Goal: Information Seeking & Learning: Learn about a topic

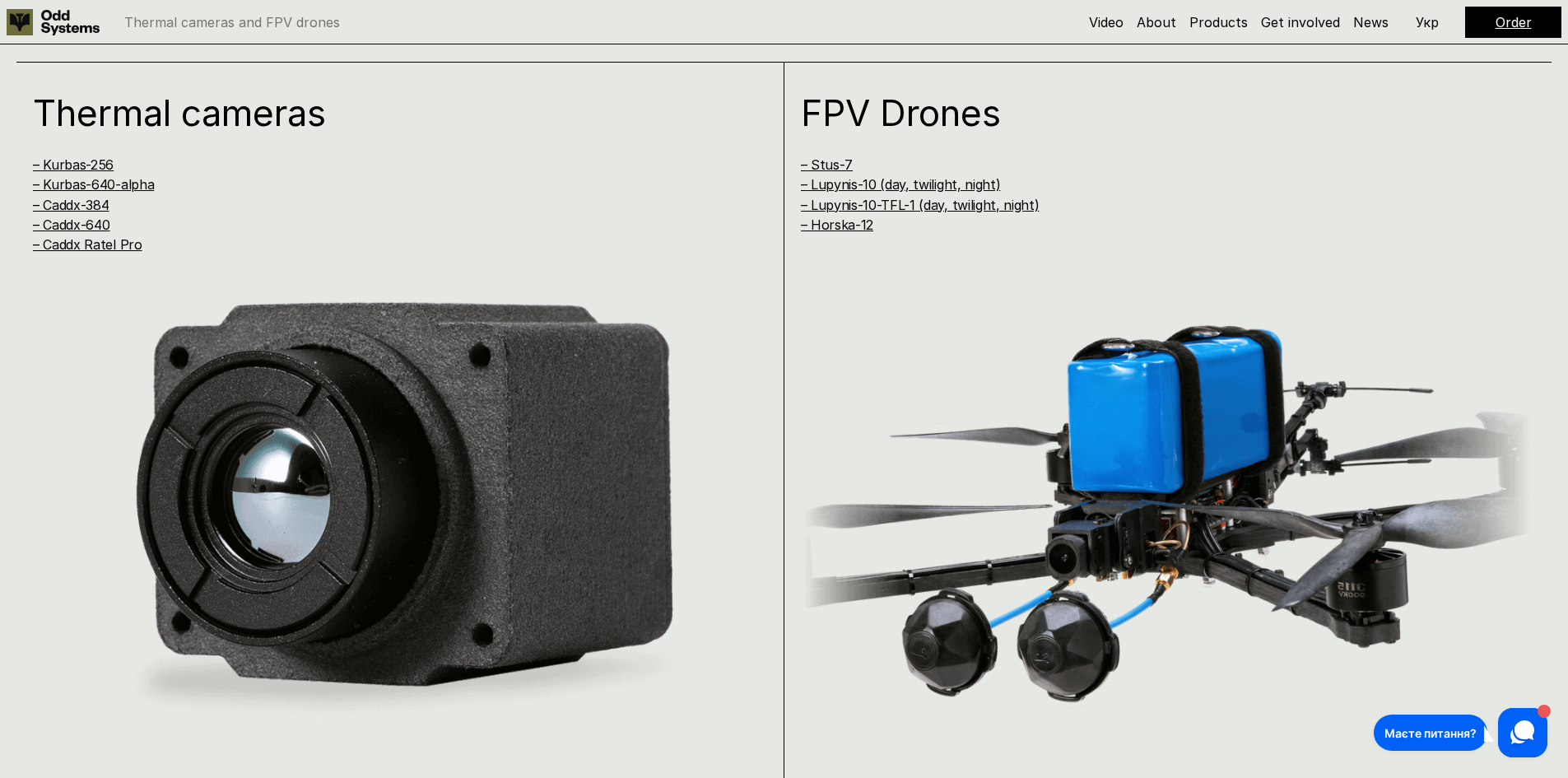
scroll to position [1399, 0]
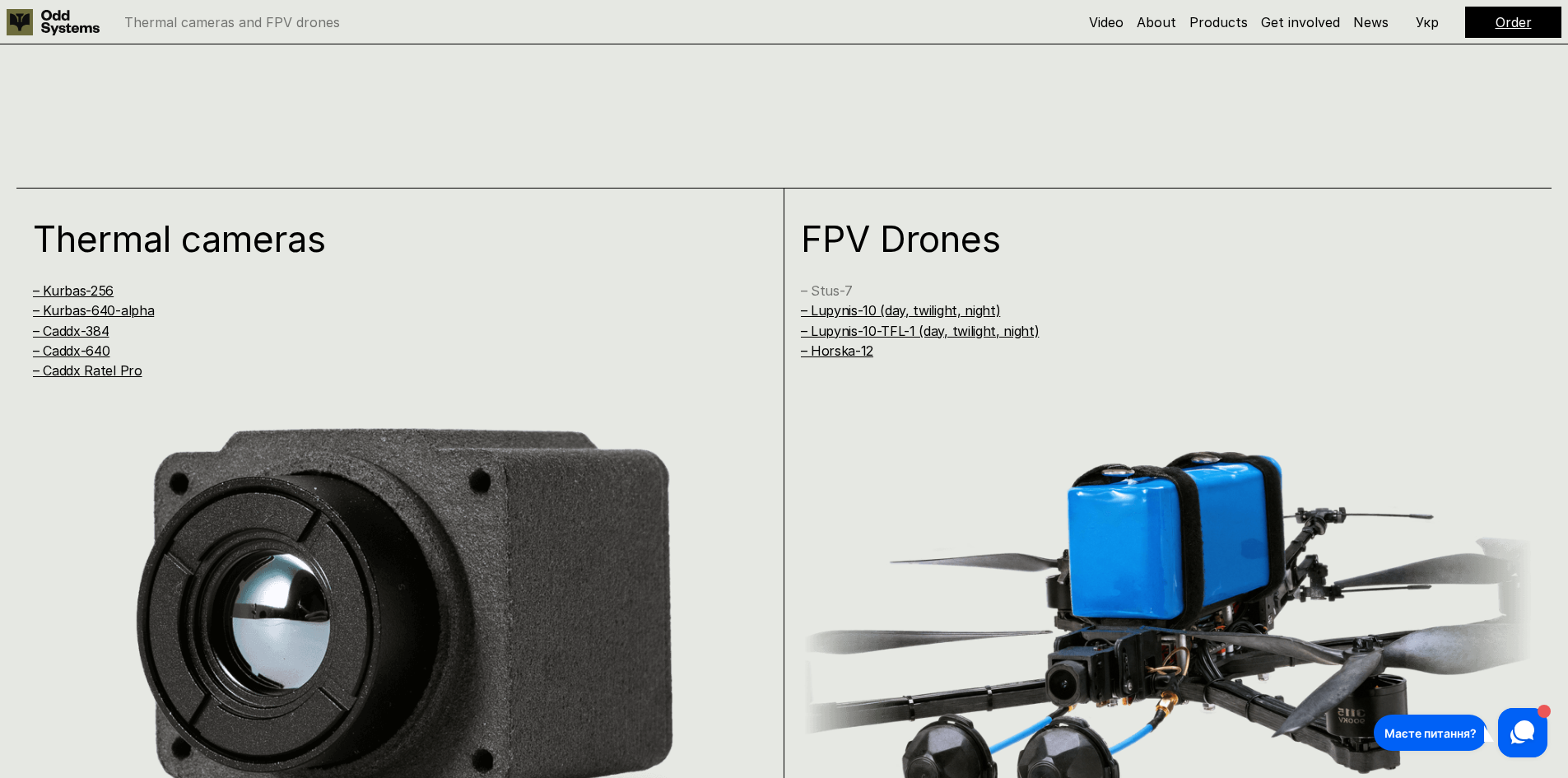
click at [823, 291] on link "– Stus-7" at bounding box center [827, 290] width 52 height 17
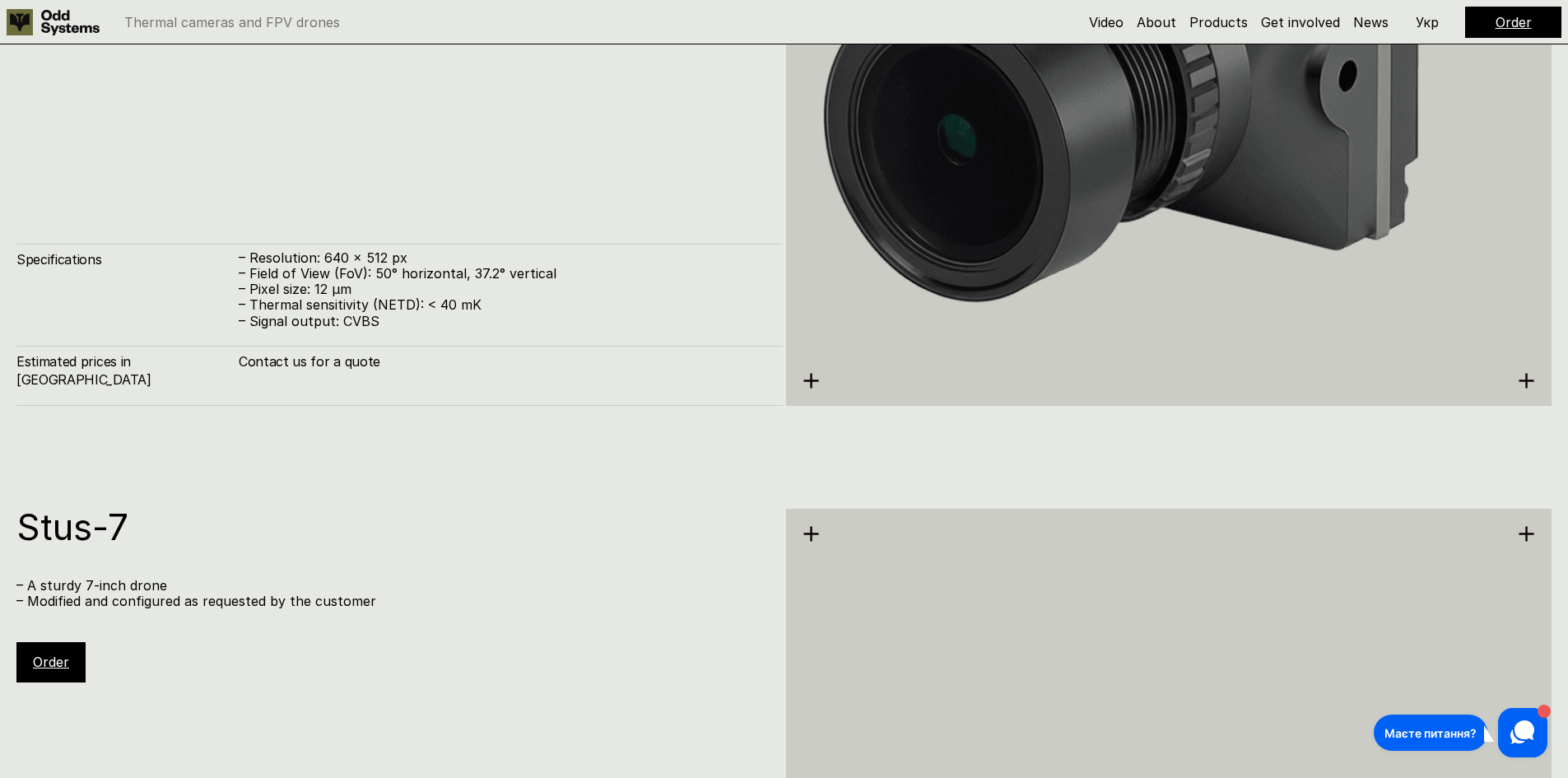
scroll to position [6221, 0]
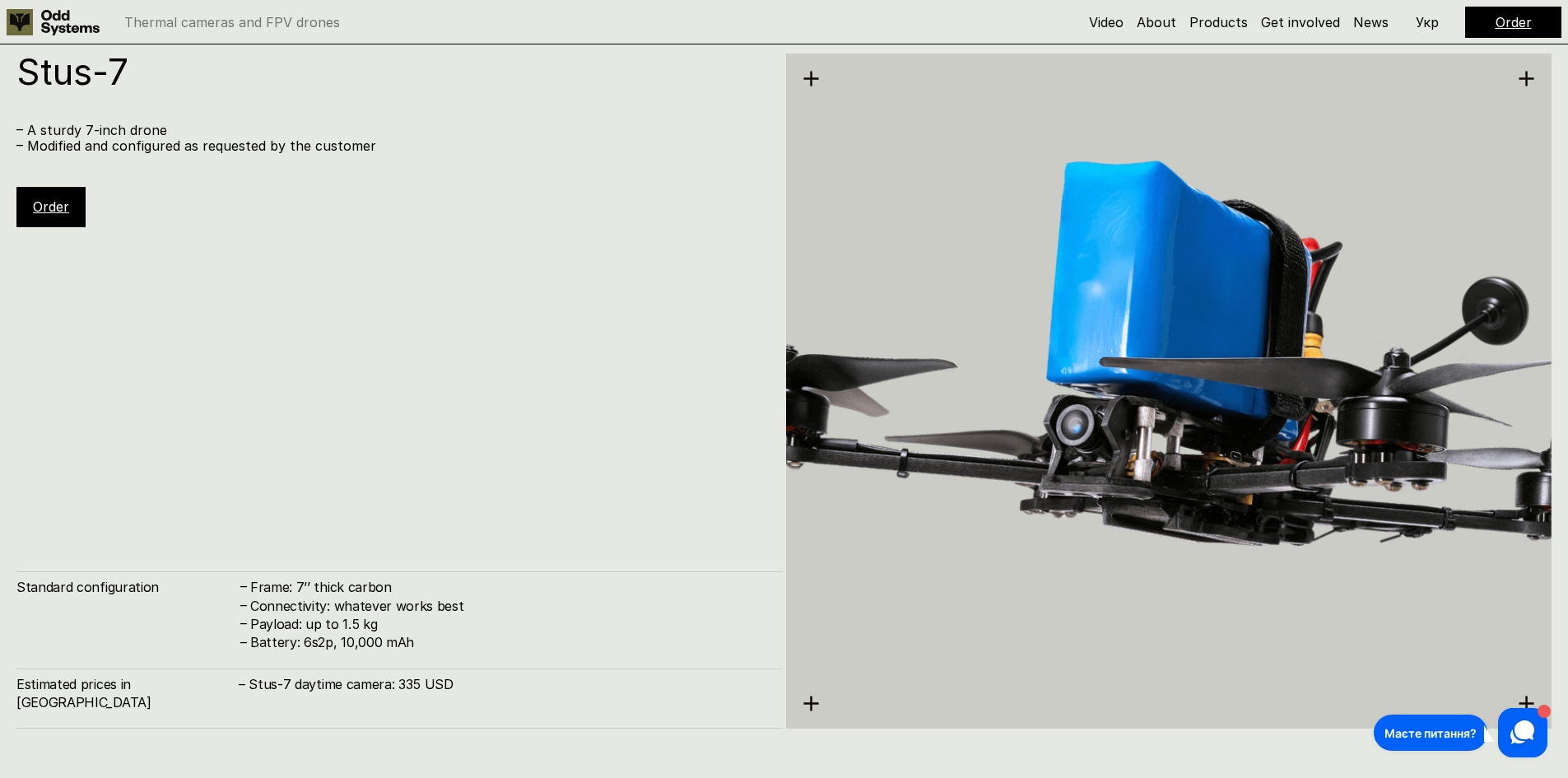
click at [399, 615] on h4 "Connectivity: whatever works best" at bounding box center [508, 606] width 516 height 19
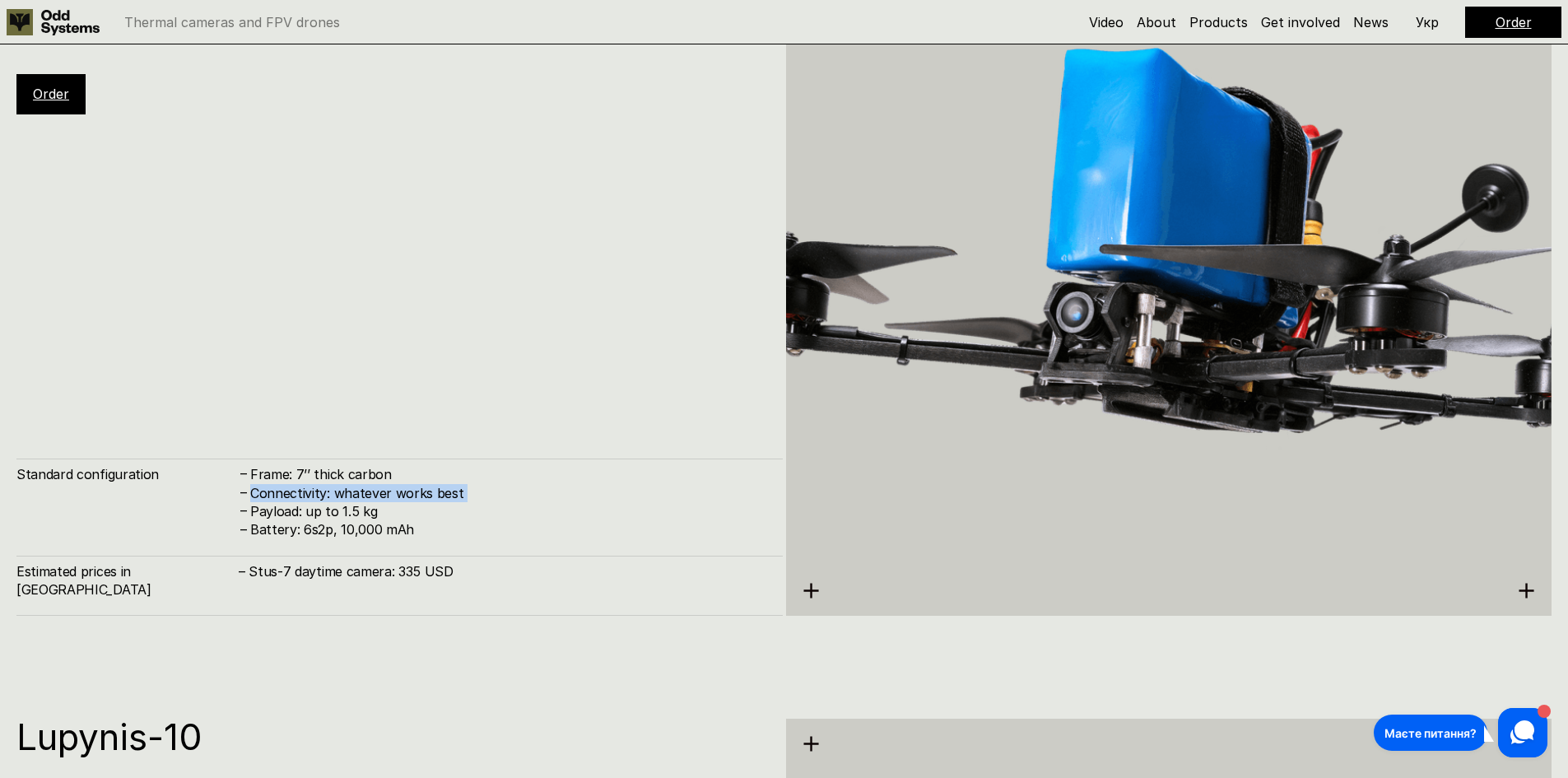
scroll to position [6056, 0]
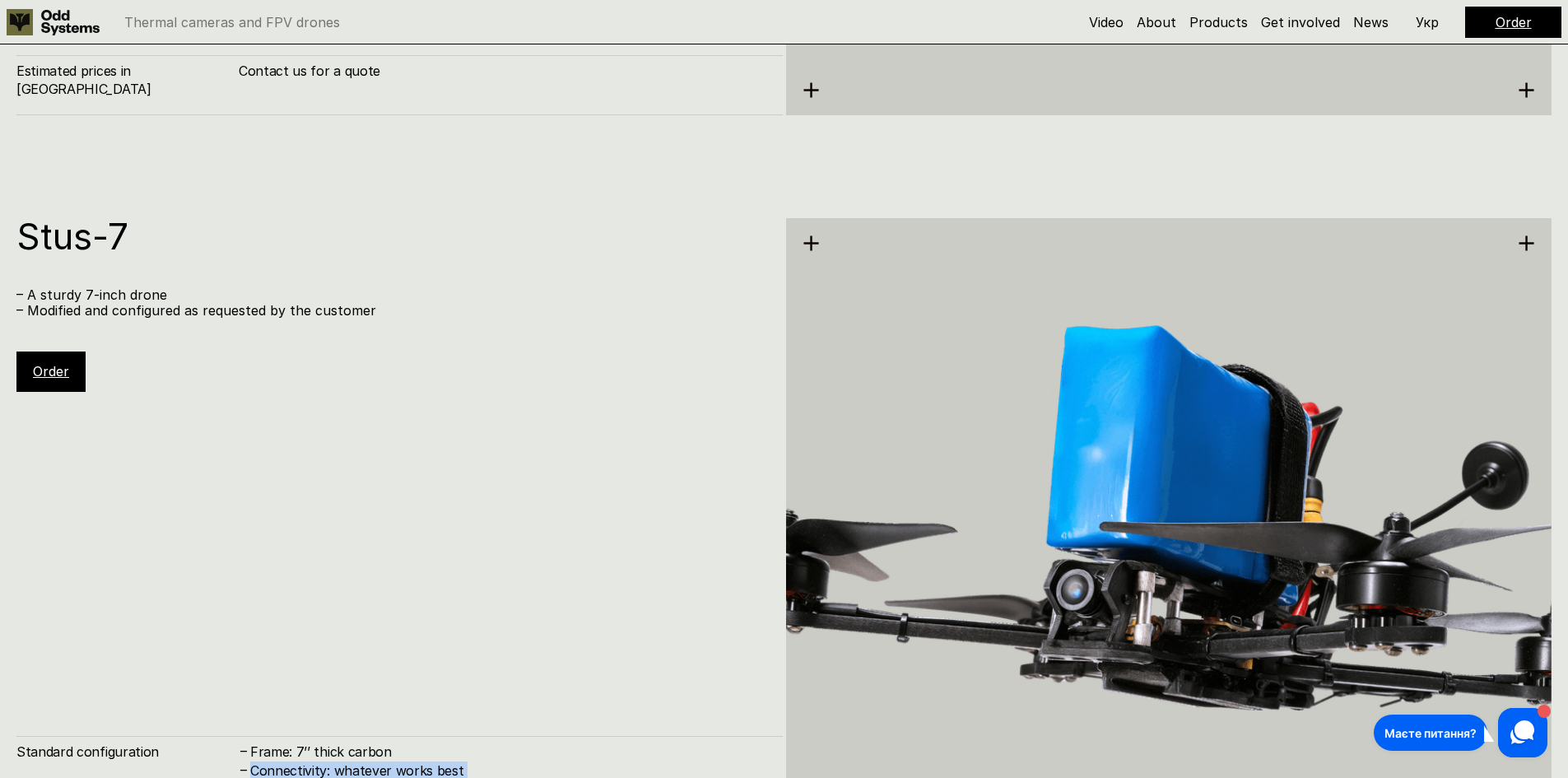
click at [61, 370] on link "Order" at bounding box center [51, 371] width 36 height 17
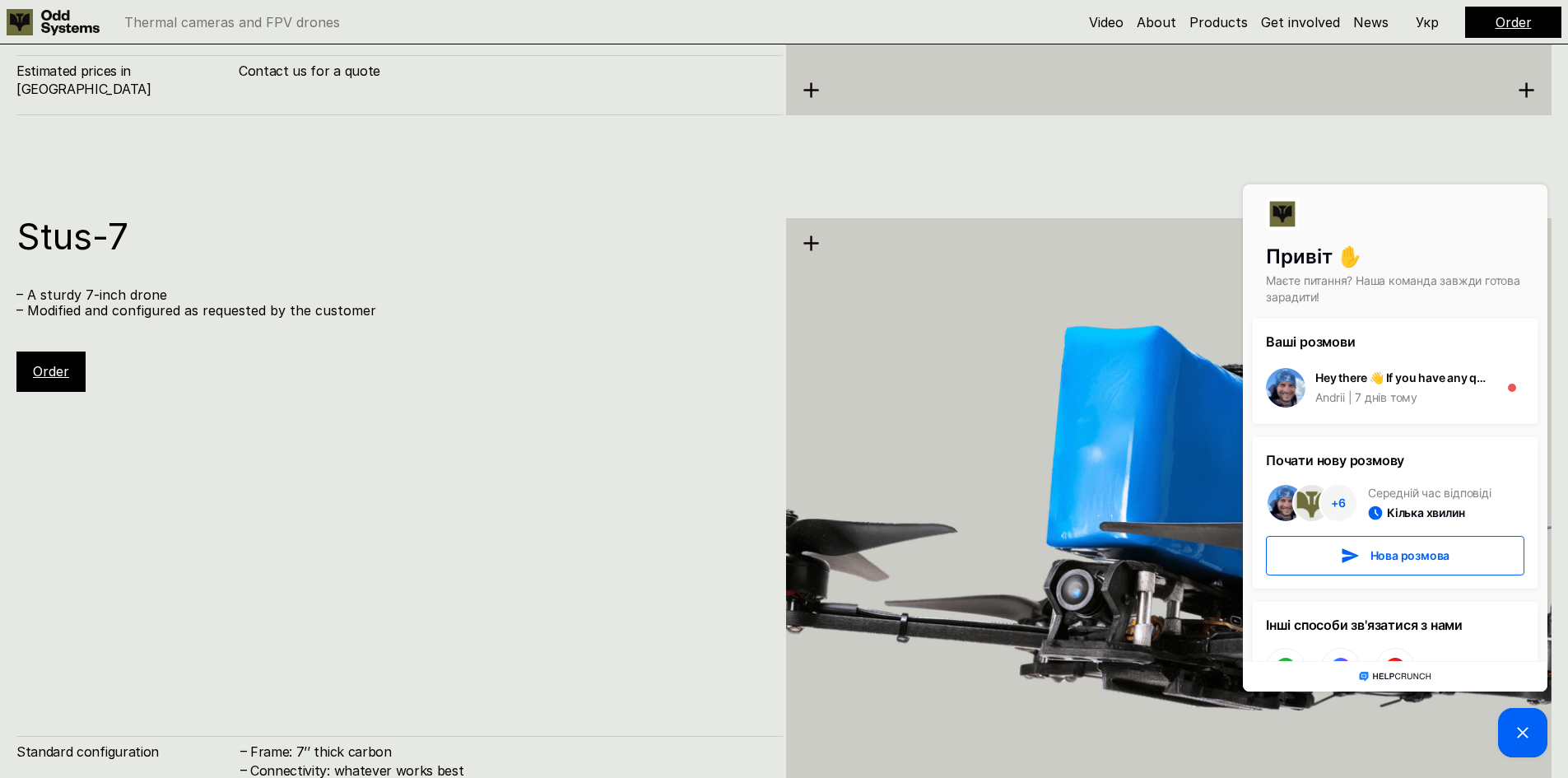
click at [706, 271] on div "Stus-7 – A sturdy 7-inch drone – Modified and configured as requested by the cu…" at bounding box center [400, 305] width 766 height 173
click at [811, 235] on icon at bounding box center [811, 243] width 18 height 18
click at [810, 248] on use at bounding box center [811, 243] width 15 height 15
drag, startPoint x: 717, startPoint y: 354, endPoint x: 741, endPoint y: 354, distance: 24.0
click at [728, 354] on div "Stus-7 – A sturdy 7-inch drone – Modified and configured as requested by the cu…" at bounding box center [400, 305] width 766 height 173
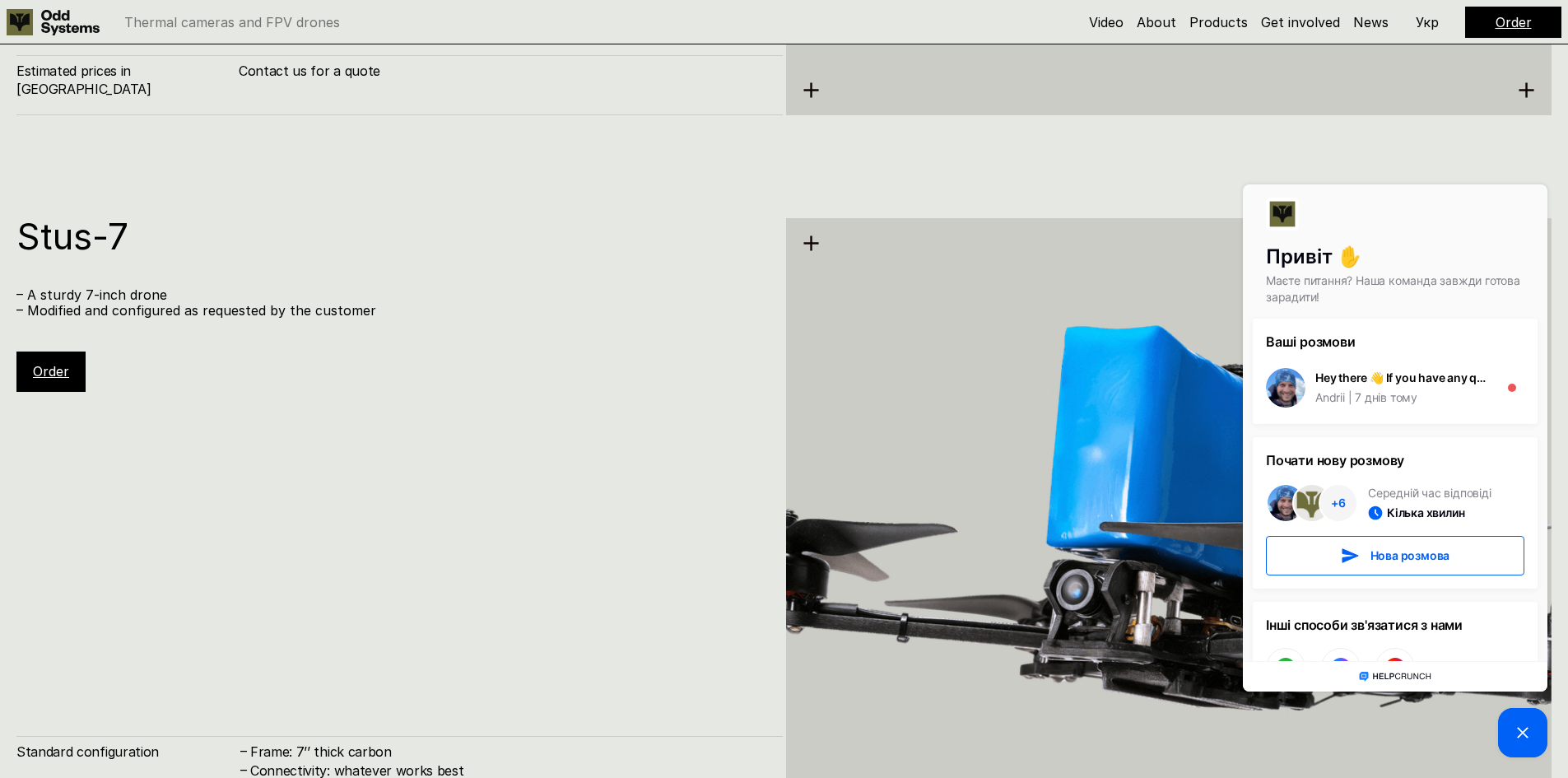
click at [1528, 729] on icon at bounding box center [1523, 732] width 19 height 19
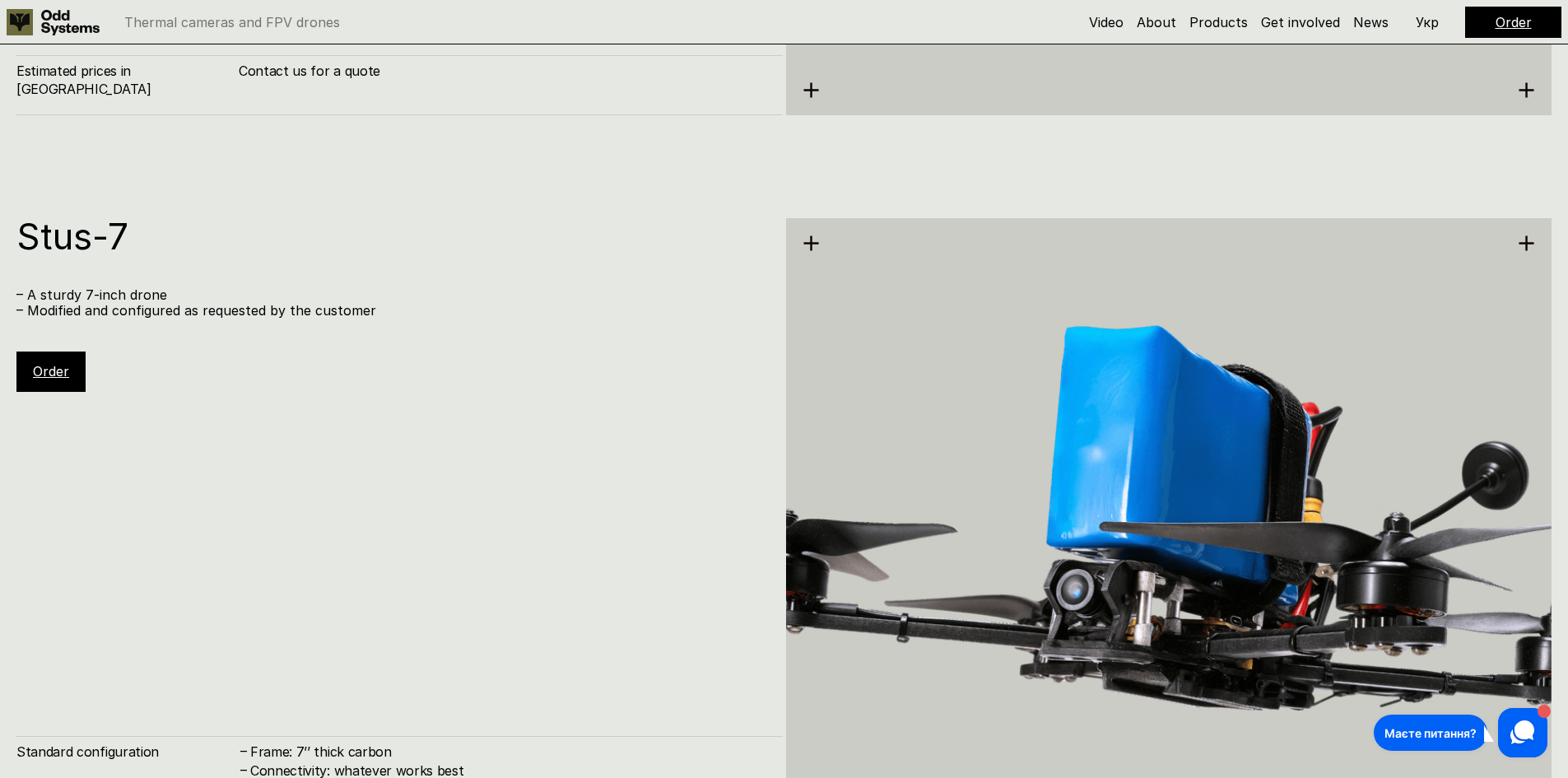
drag, startPoint x: 829, startPoint y: 233, endPoint x: 816, endPoint y: 238, distance: 13.9
click at [827, 233] on img at bounding box center [1170, 556] width 766 height 858
click at [816, 238] on icon at bounding box center [811, 243] width 18 height 18
click at [812, 243] on use at bounding box center [811, 243] width 15 height 15
click at [1523, 242] on use at bounding box center [1528, 243] width 15 height 15
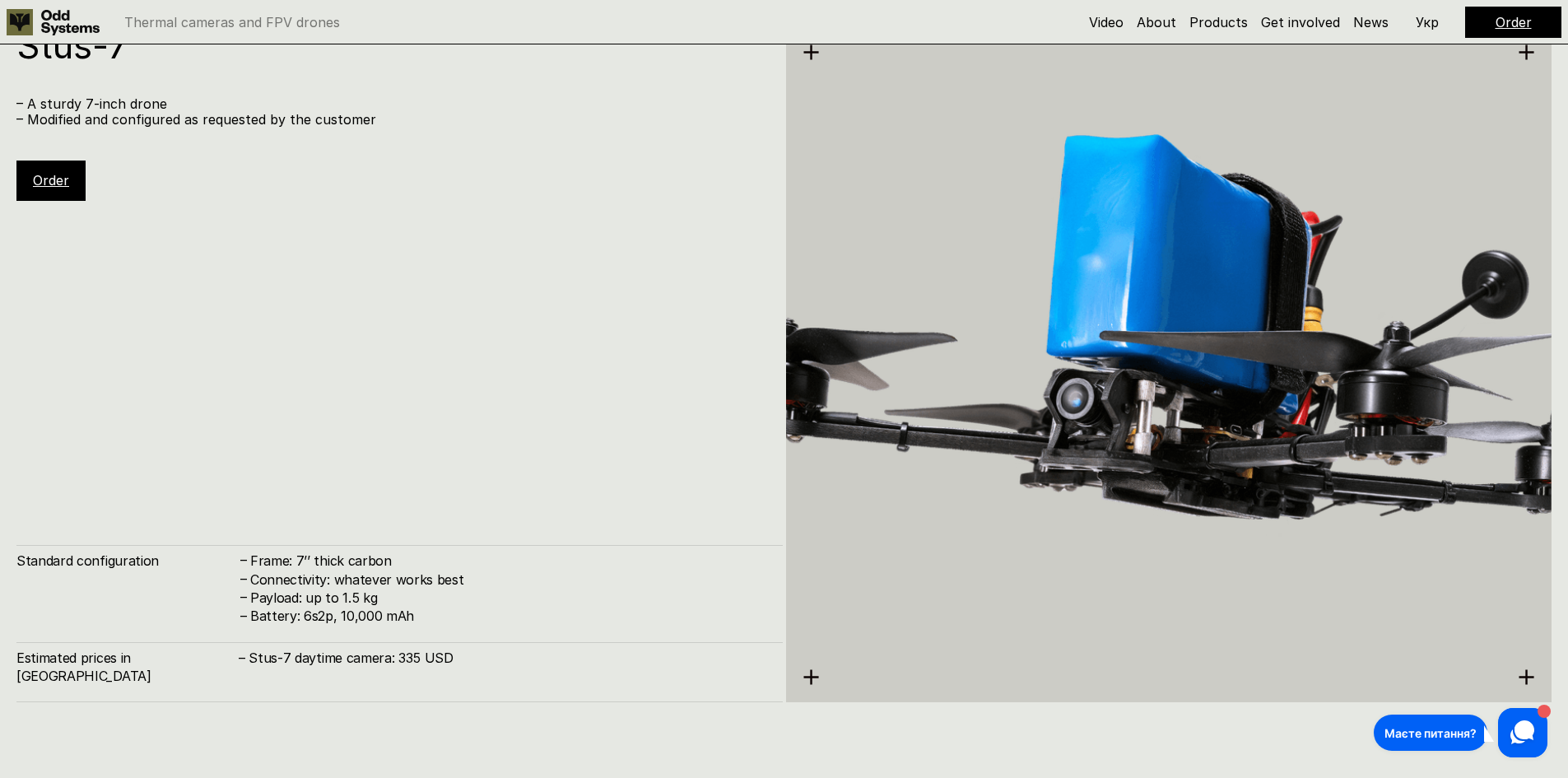
scroll to position [6221, 0]
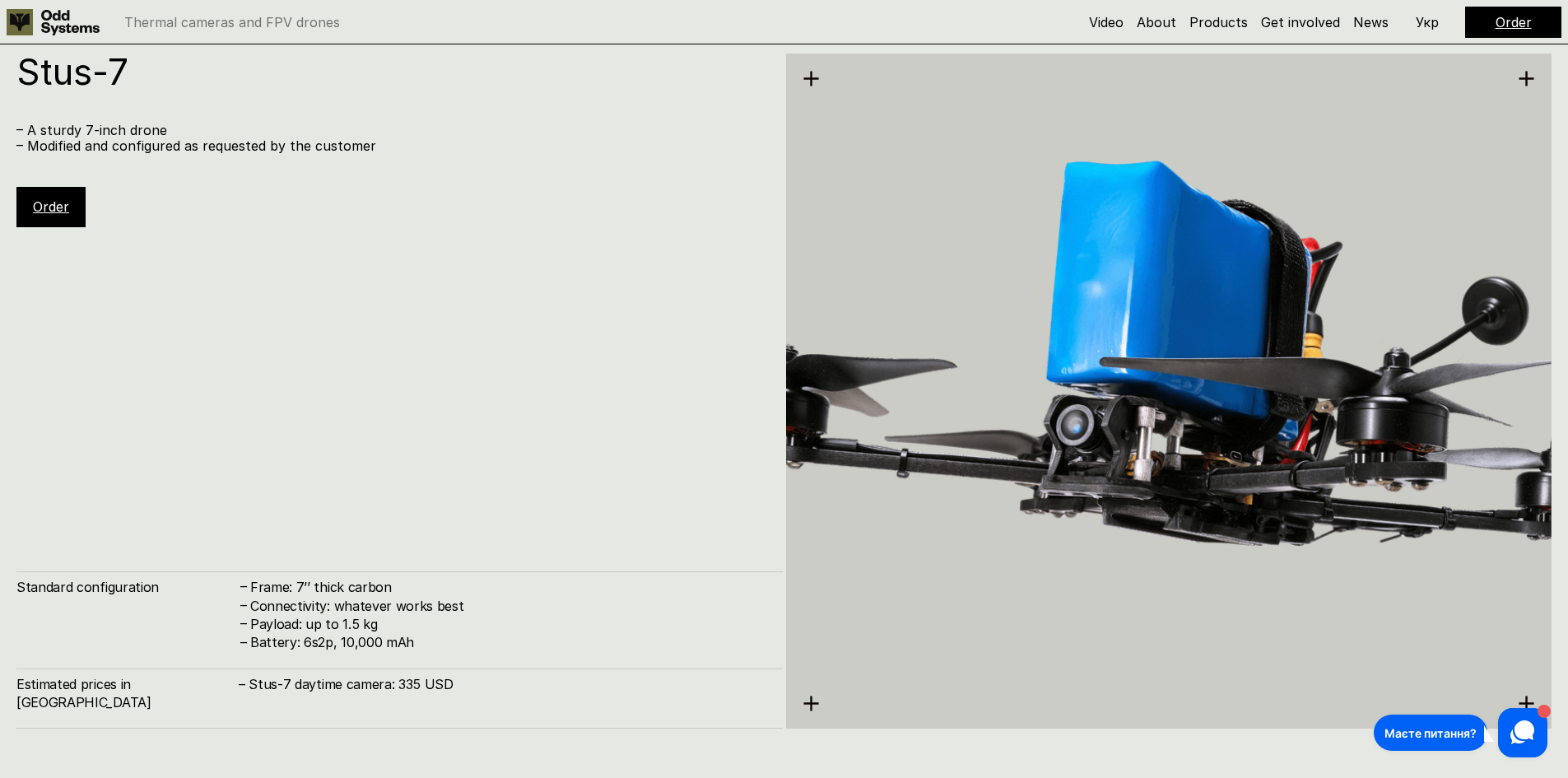
click at [55, 205] on link "Order" at bounding box center [51, 207] width 36 height 17
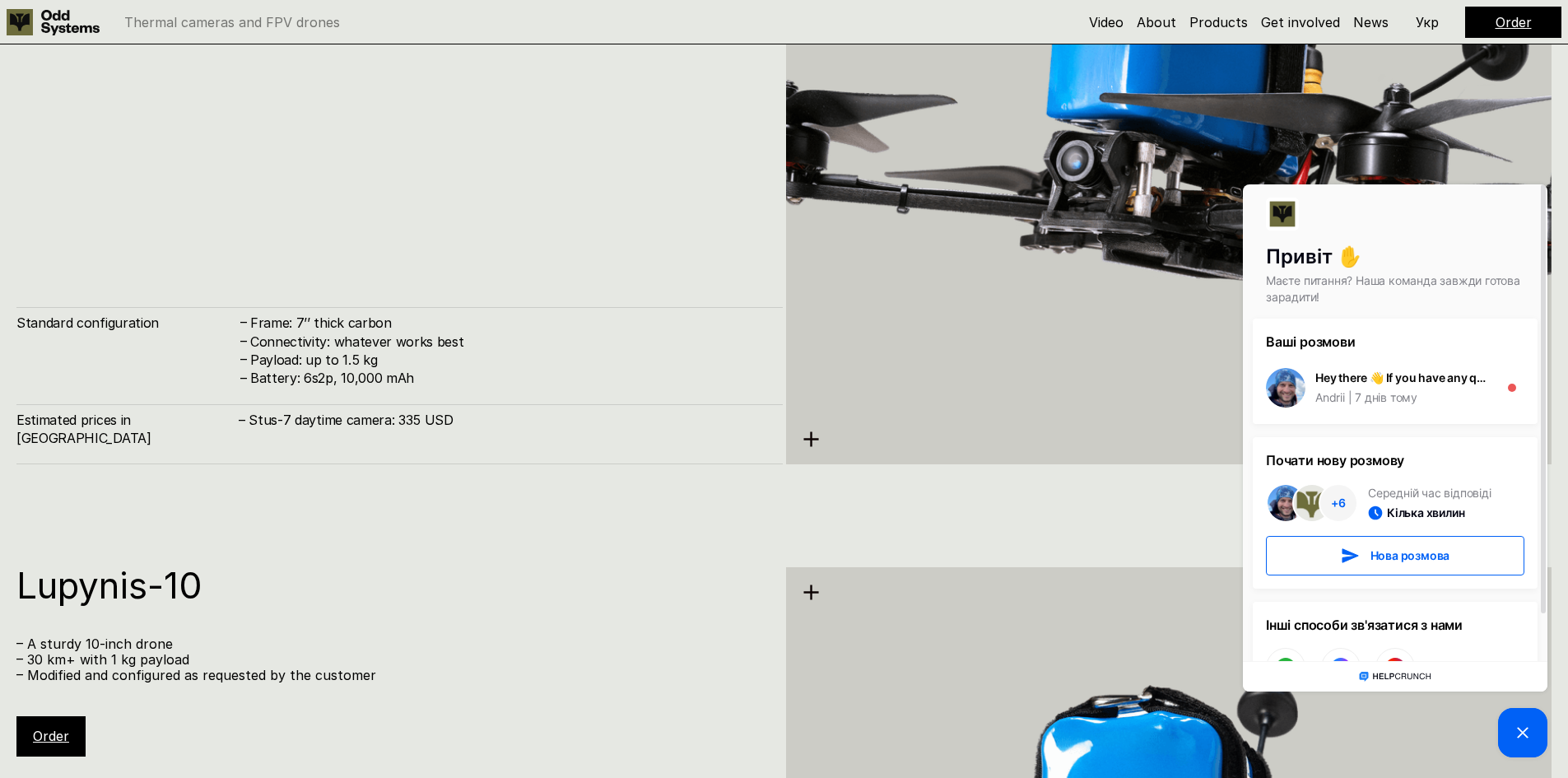
scroll to position [6468, 0]
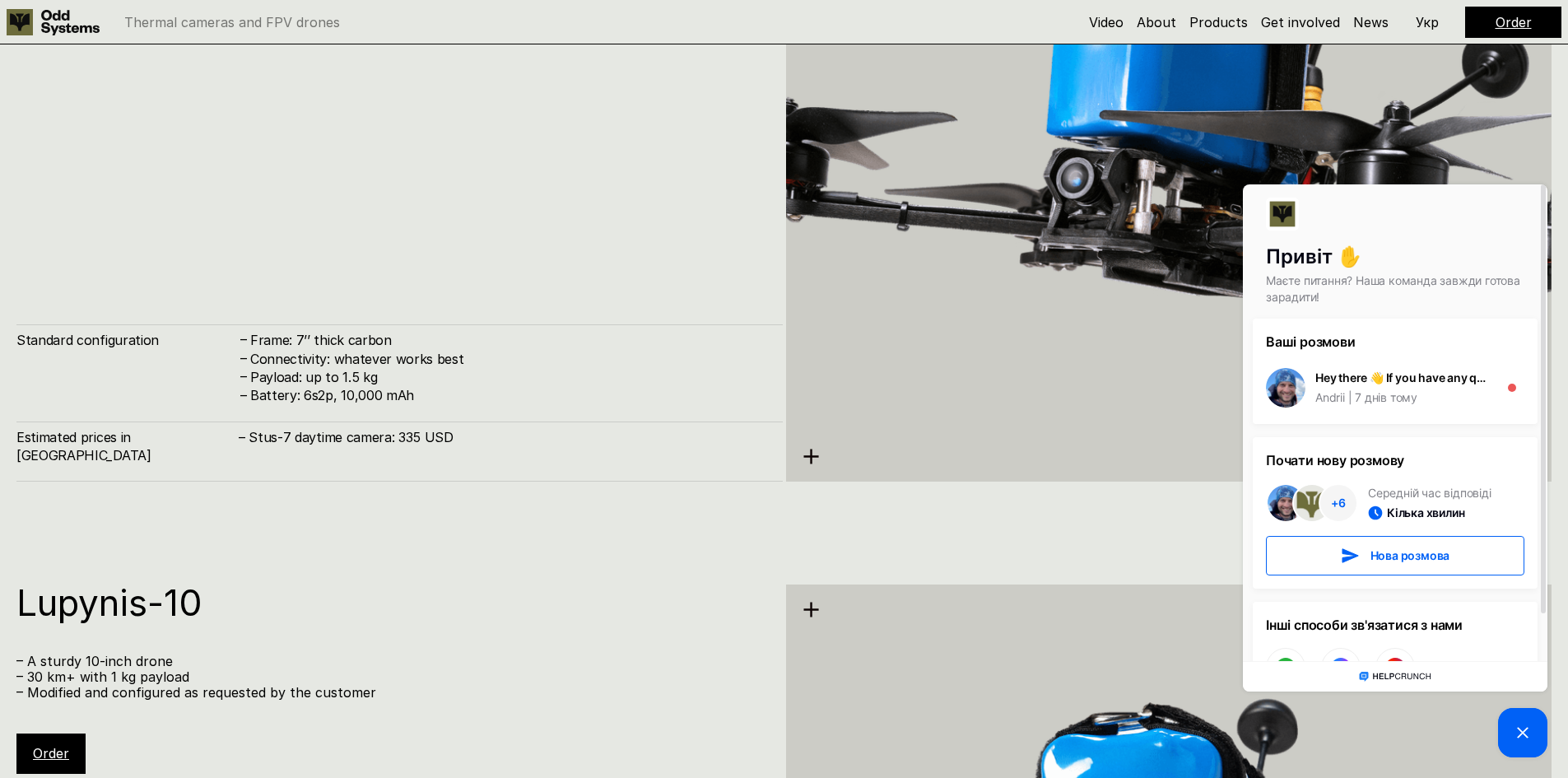
drag, startPoint x: 1517, startPoint y: 726, endPoint x: 2217, endPoint y: 807, distance: 704.7
click at [1515, 726] on icon at bounding box center [1523, 732] width 19 height 19
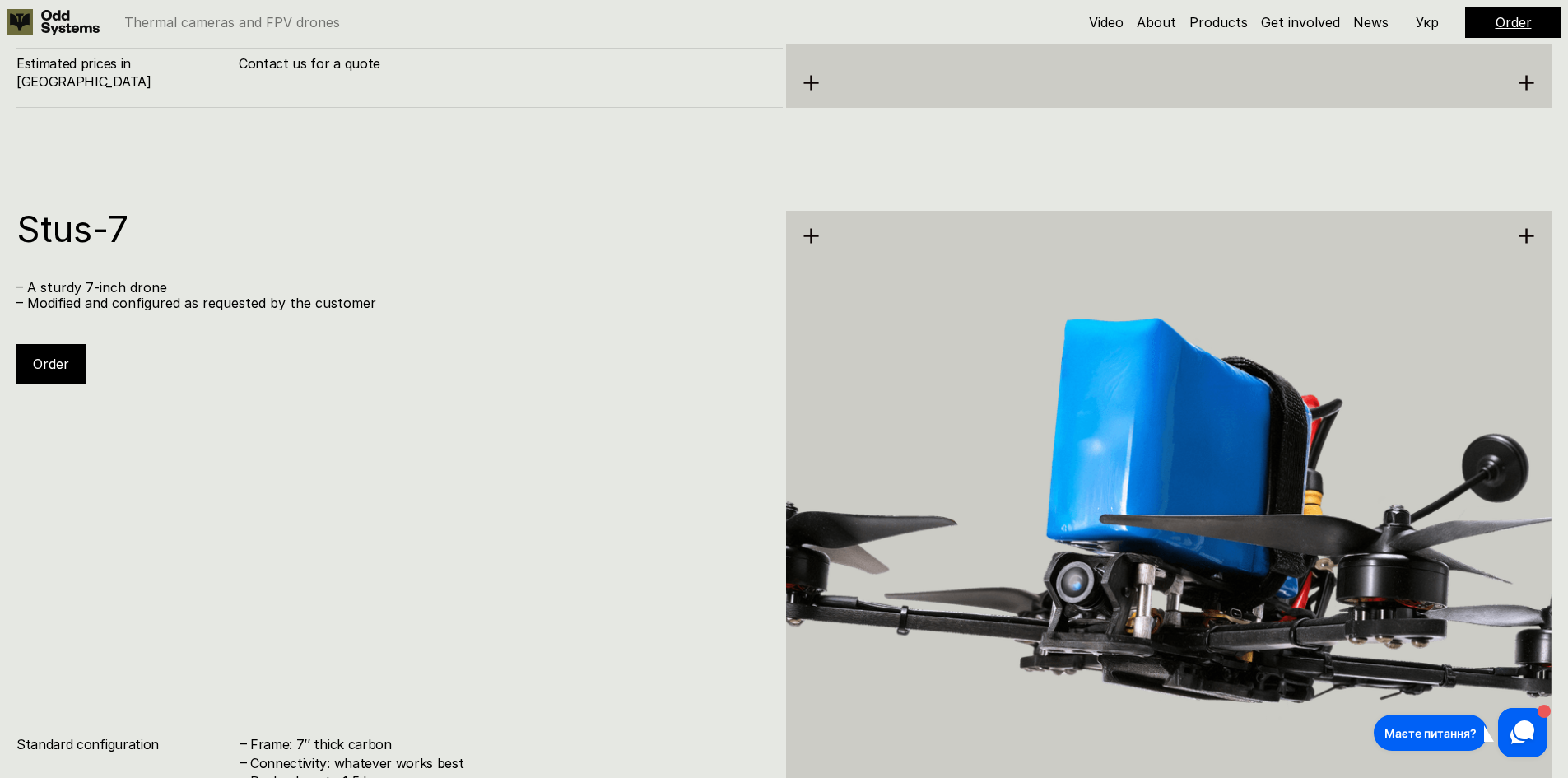
scroll to position [6056, 0]
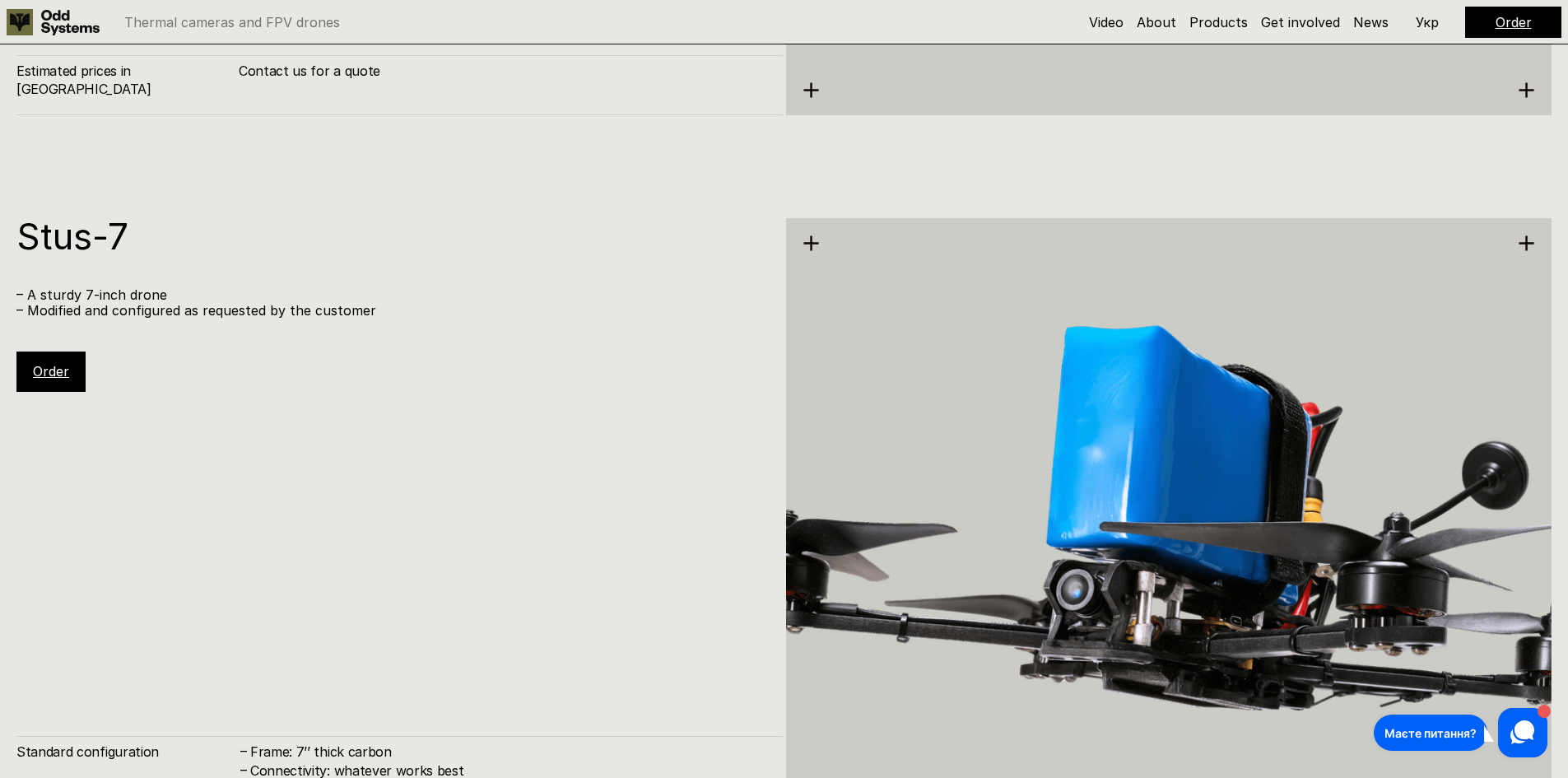
click at [1494, 22] on div "Order" at bounding box center [1513, 22] width 96 height 31
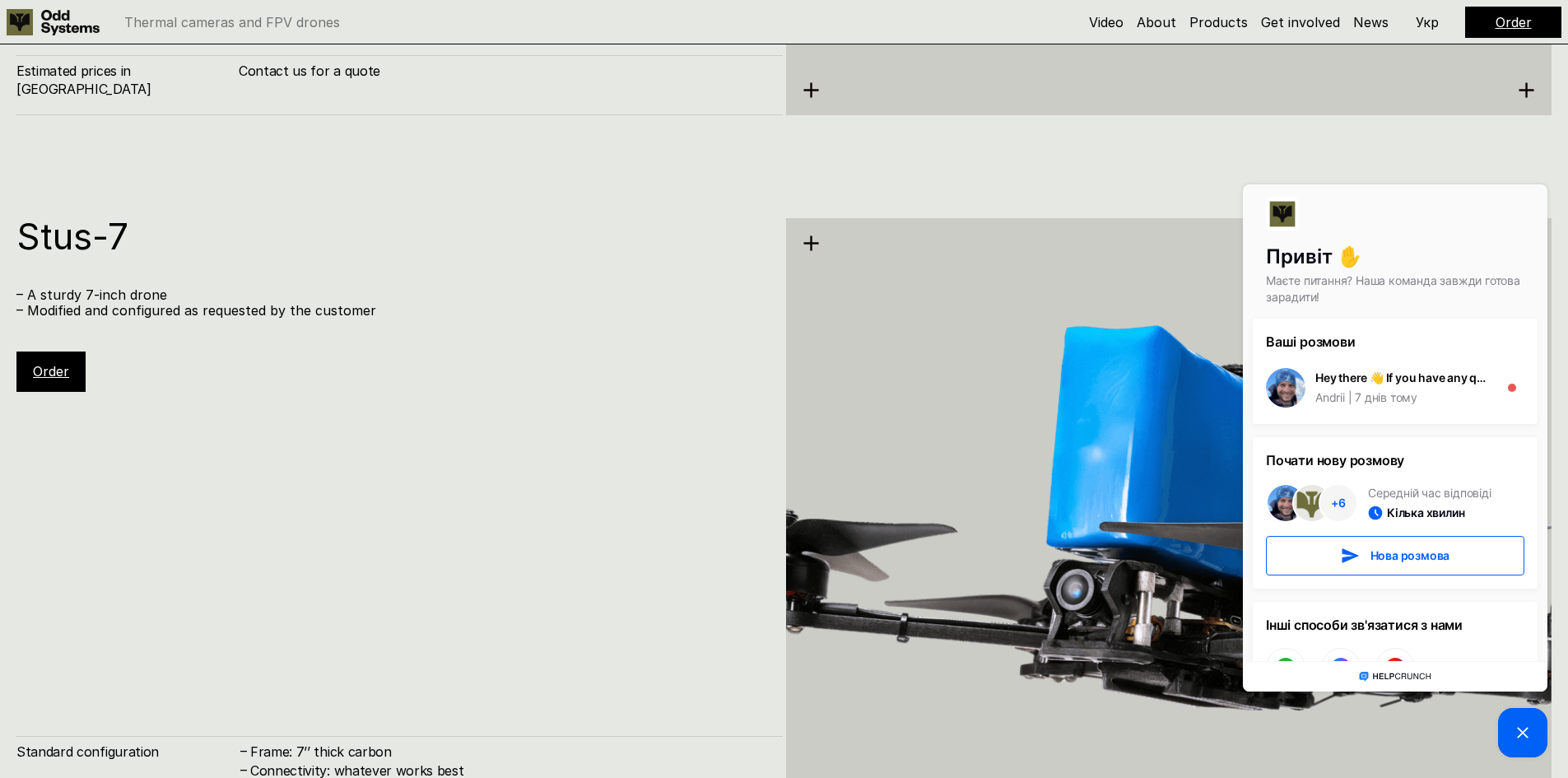
click at [1513, 714] on picture at bounding box center [1523, 733] width 50 height 50
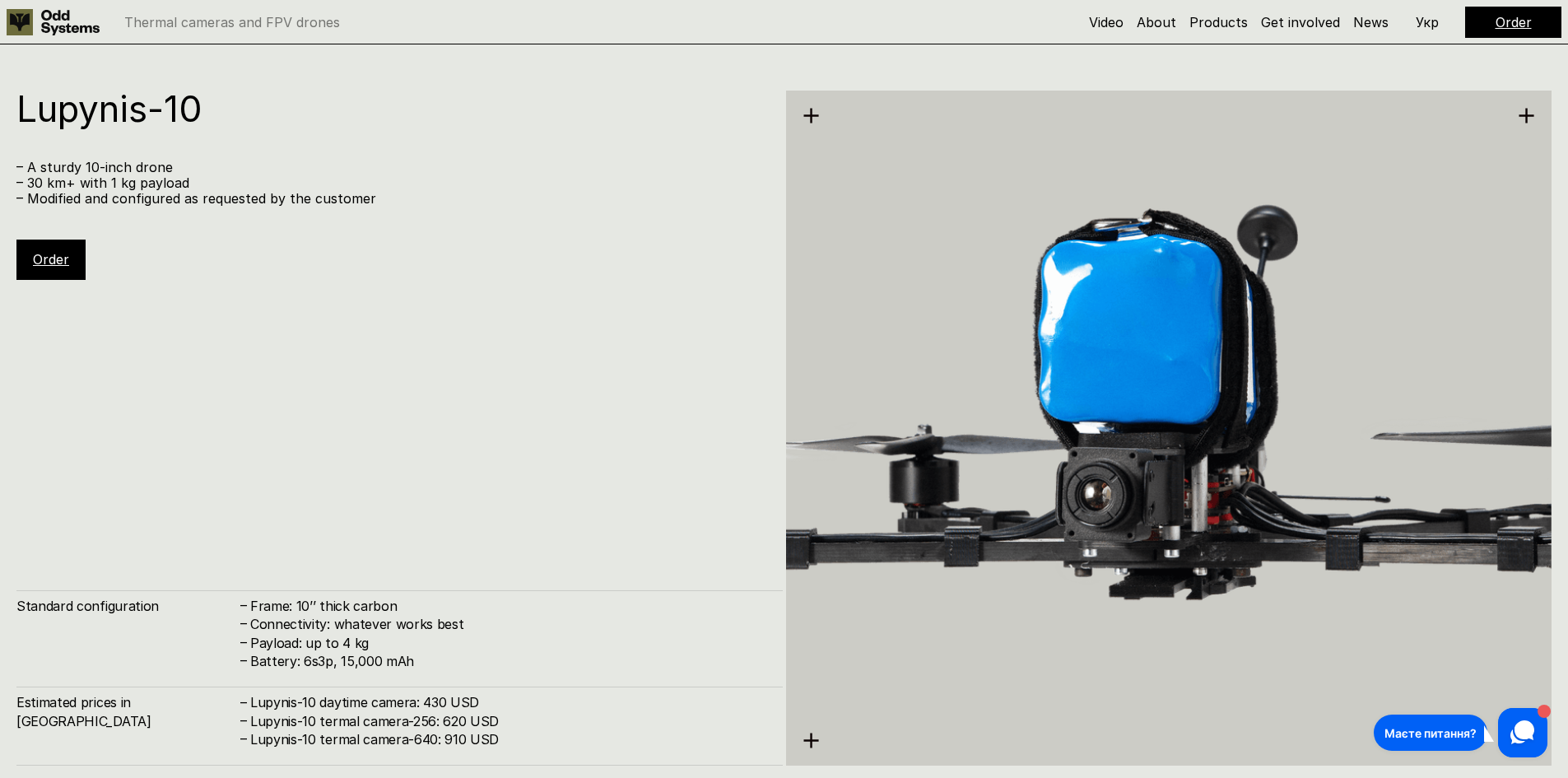
scroll to position [6550, 0]
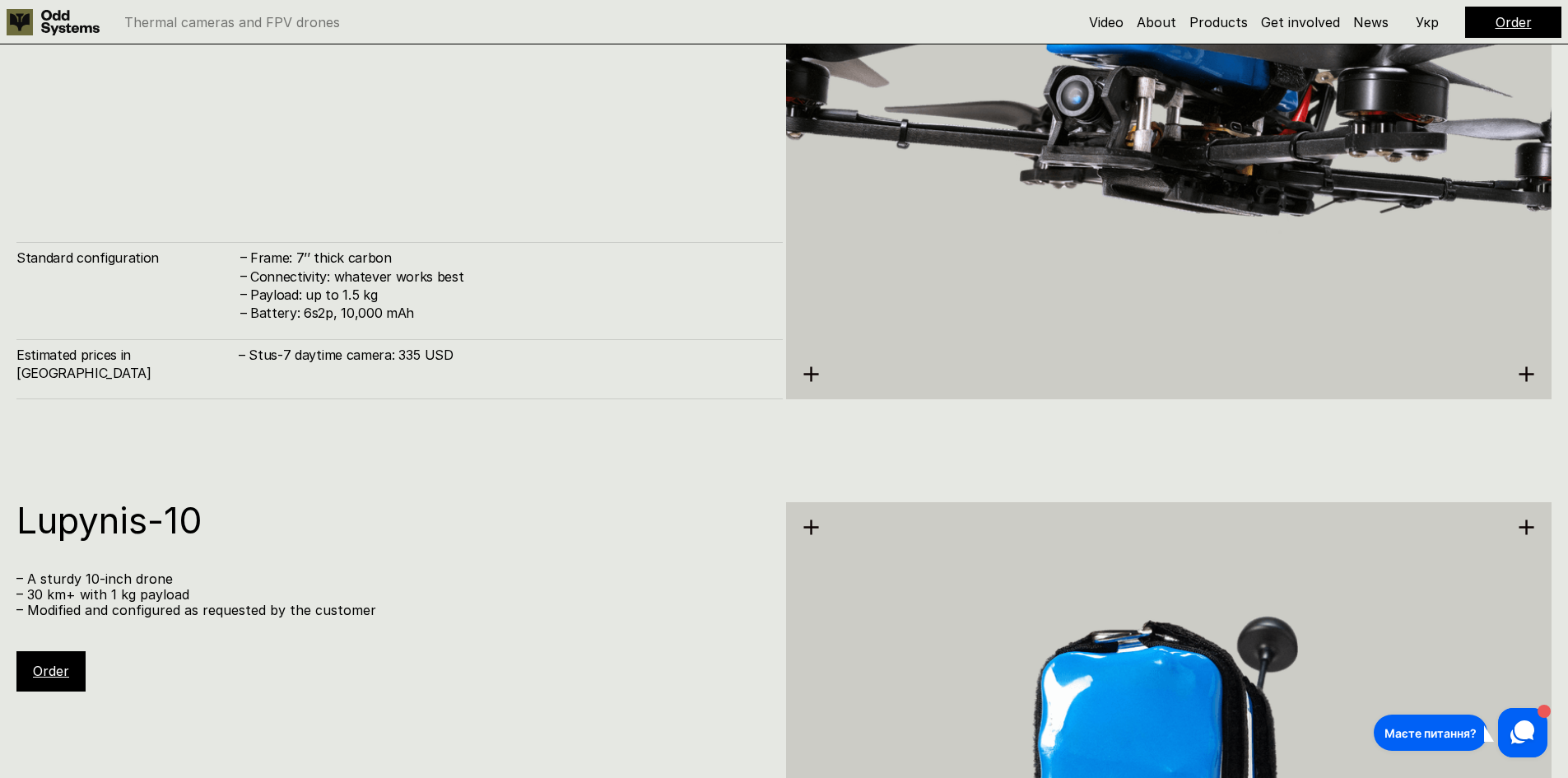
click at [390, 364] on h4 "– Stus-7 daytime camera: 335 USD" at bounding box center [502, 355] width 528 height 19
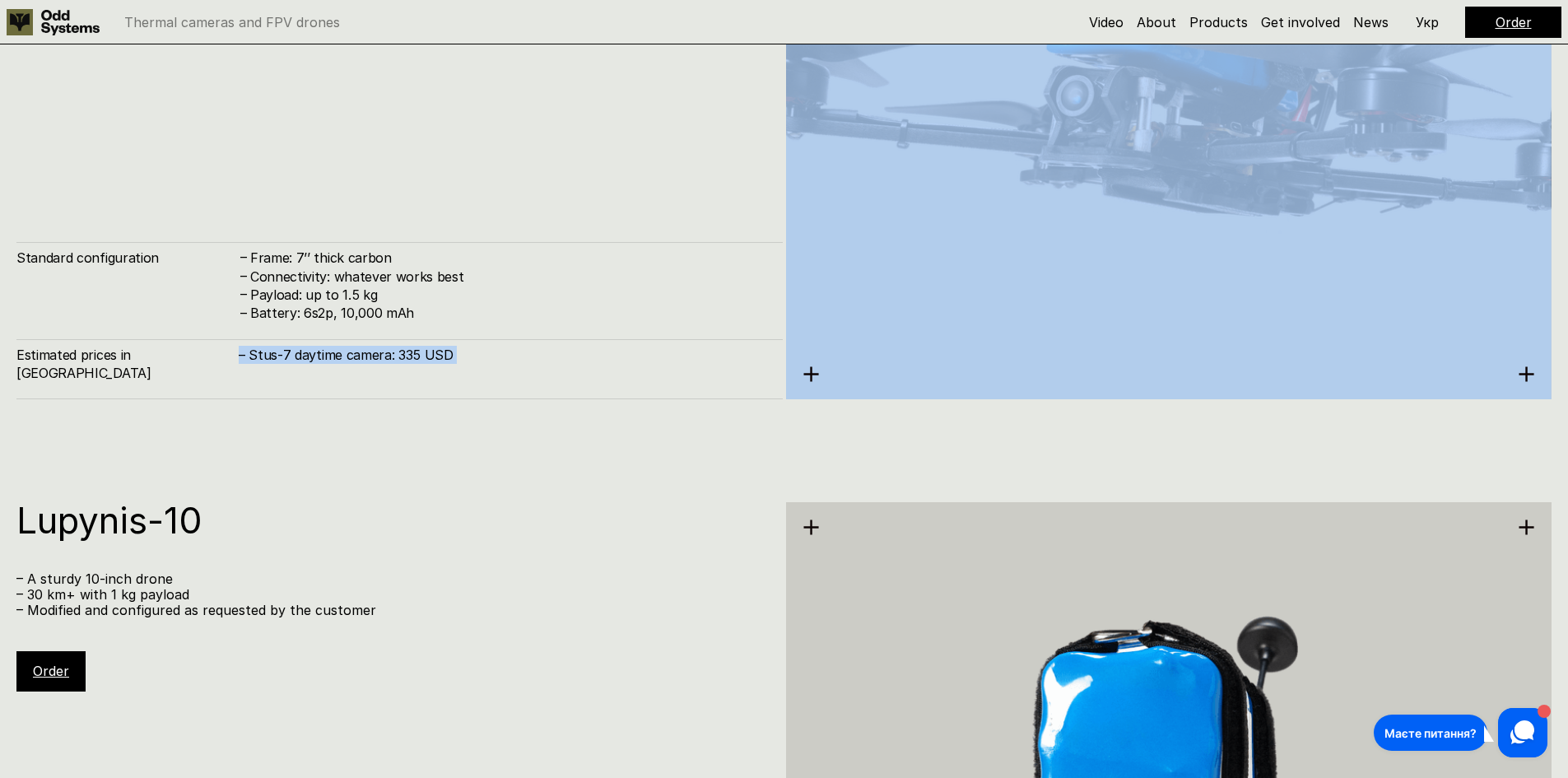
click at [390, 364] on h4 "– Stus-7 daytime camera: 335 USD" at bounding box center [502, 355] width 528 height 19
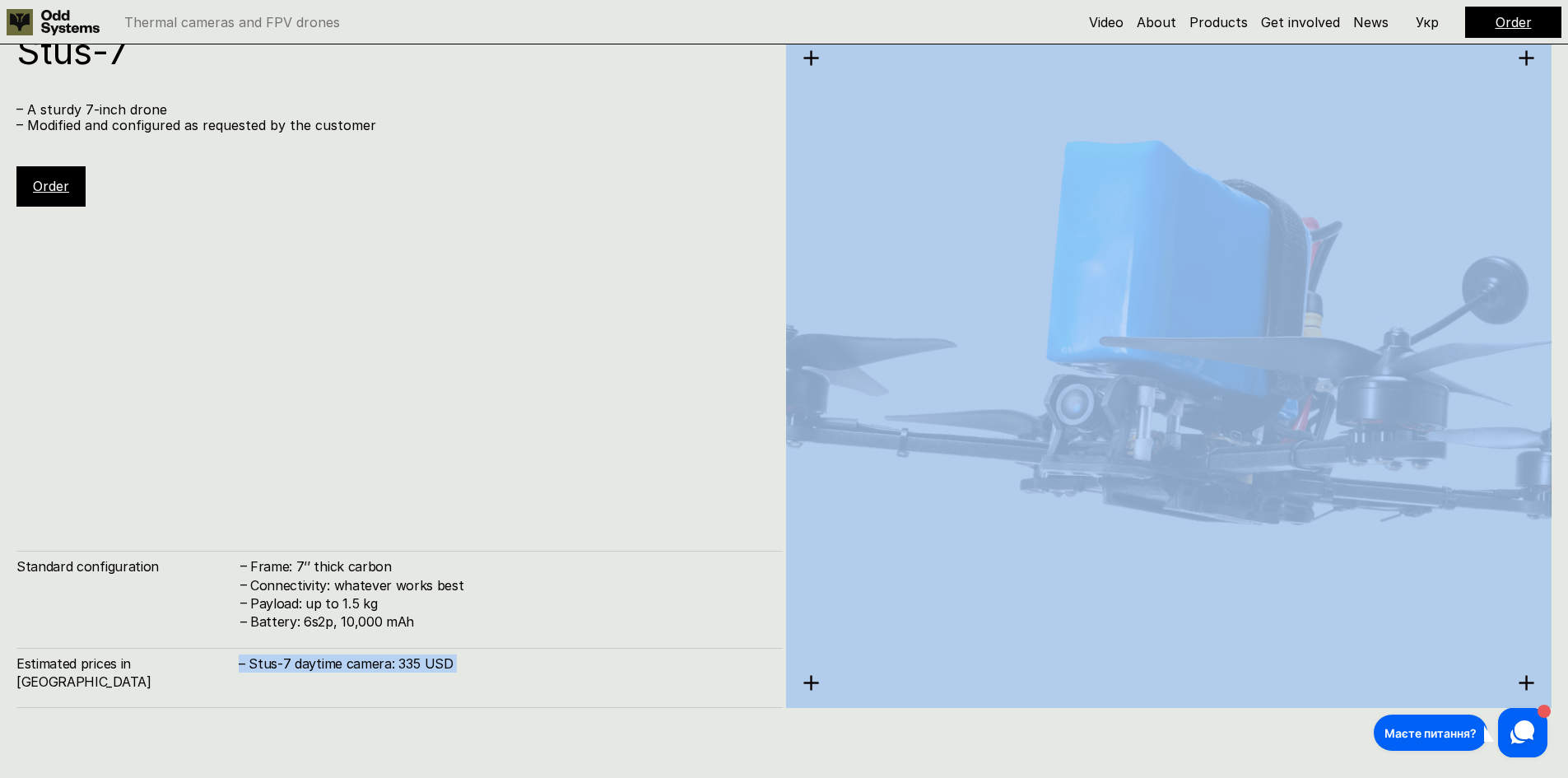
scroll to position [6221, 0]
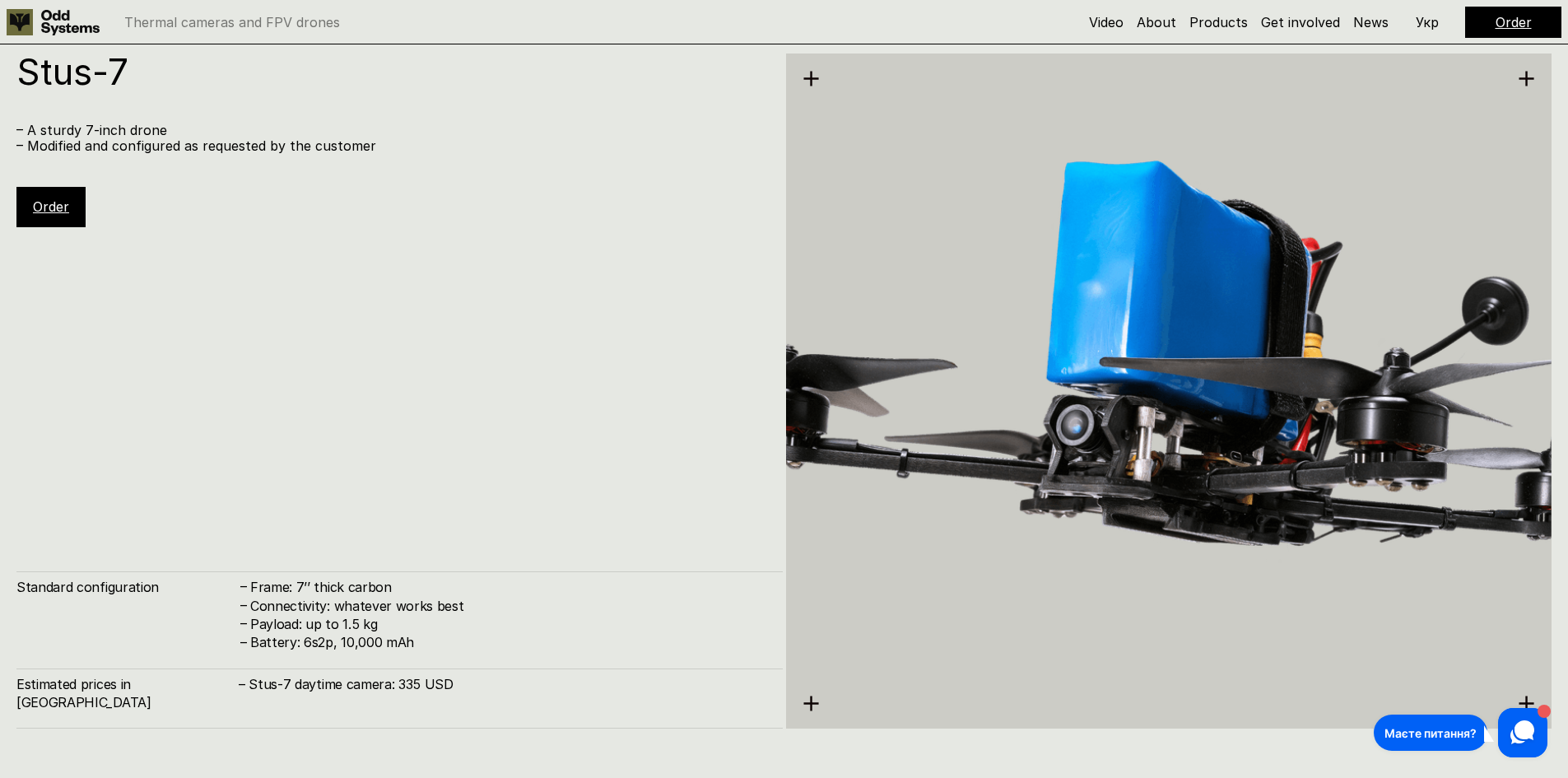
click at [401, 514] on div "Stus-7 – A sturdy 7-inch drone – Modified and configured as requested by the cu…" at bounding box center [400, 392] width 766 height 675
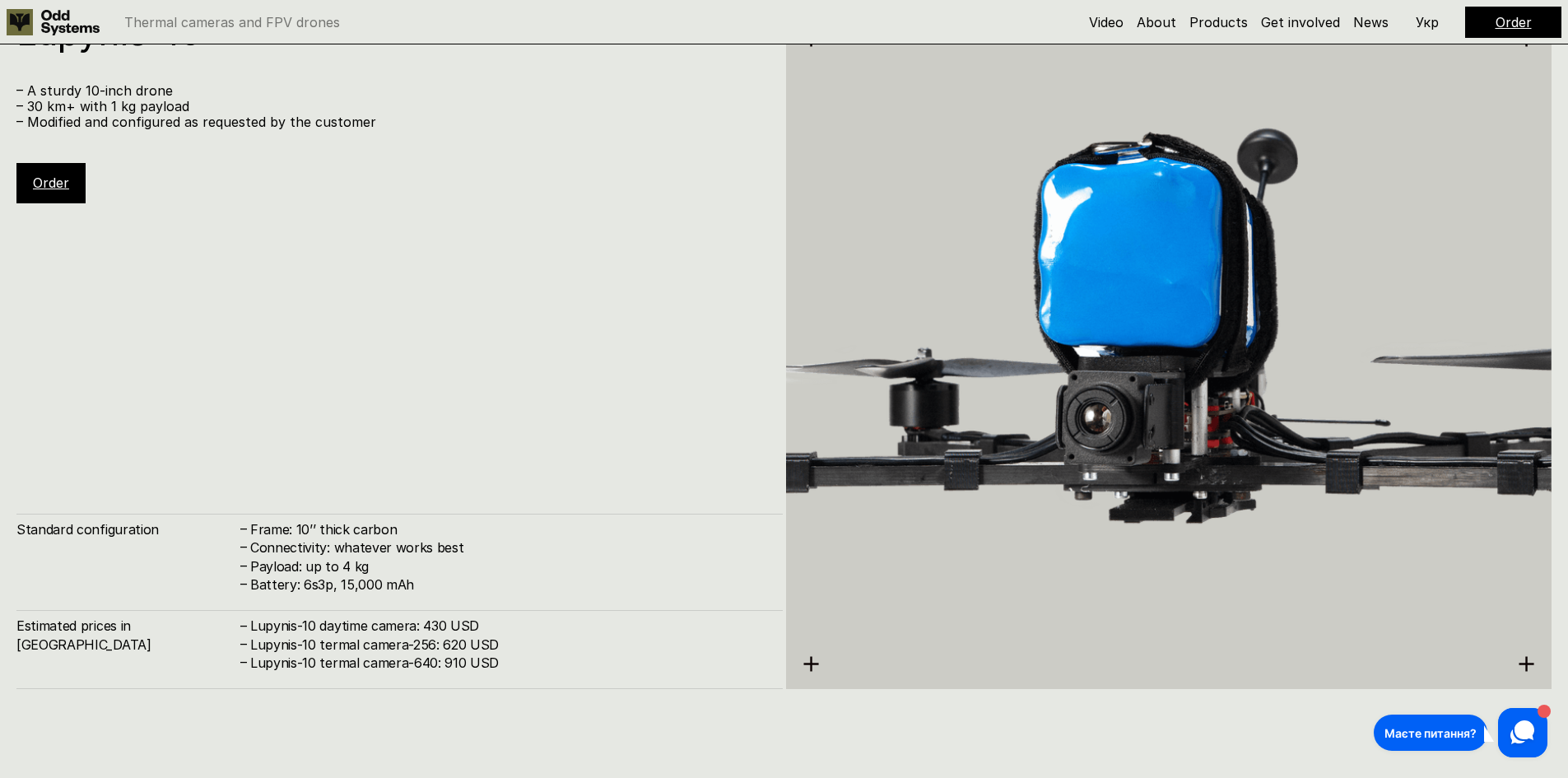
scroll to position [7044, 0]
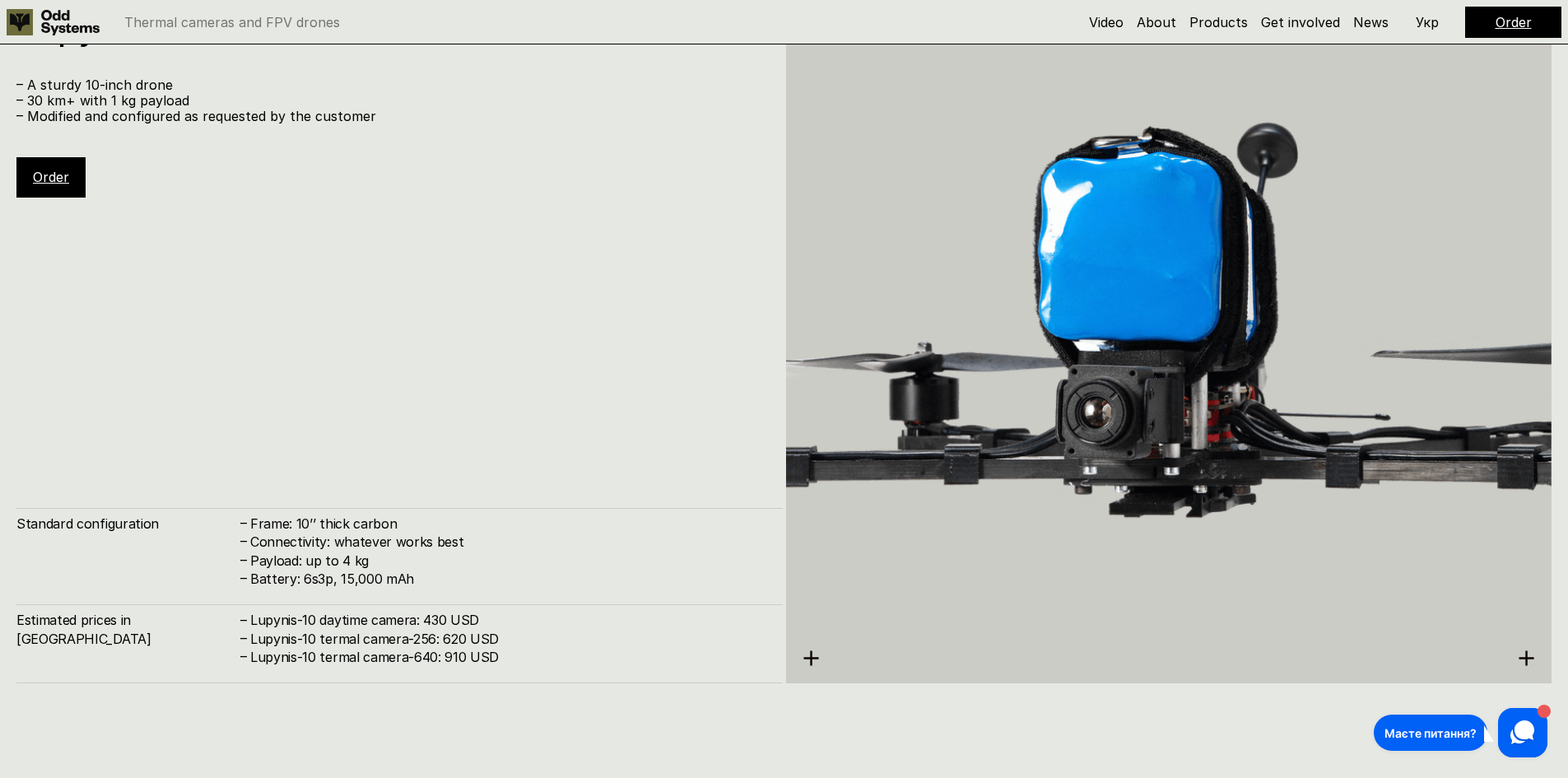
click at [435, 628] on h4 "Lupynis-10 daytime camera: 430 USD" at bounding box center [508, 620] width 516 height 19
click at [391, 637] on h4 "Lupynis-10 termal camera-256: 620 USD" at bounding box center [508, 639] width 516 height 19
click at [392, 637] on h4 "Lupynis-10 termal camera-256: 620 USD" at bounding box center [508, 639] width 516 height 19
click at [397, 663] on h4 "Lupynis-10 termal camera-640: 910 USD" at bounding box center [508, 657] width 516 height 19
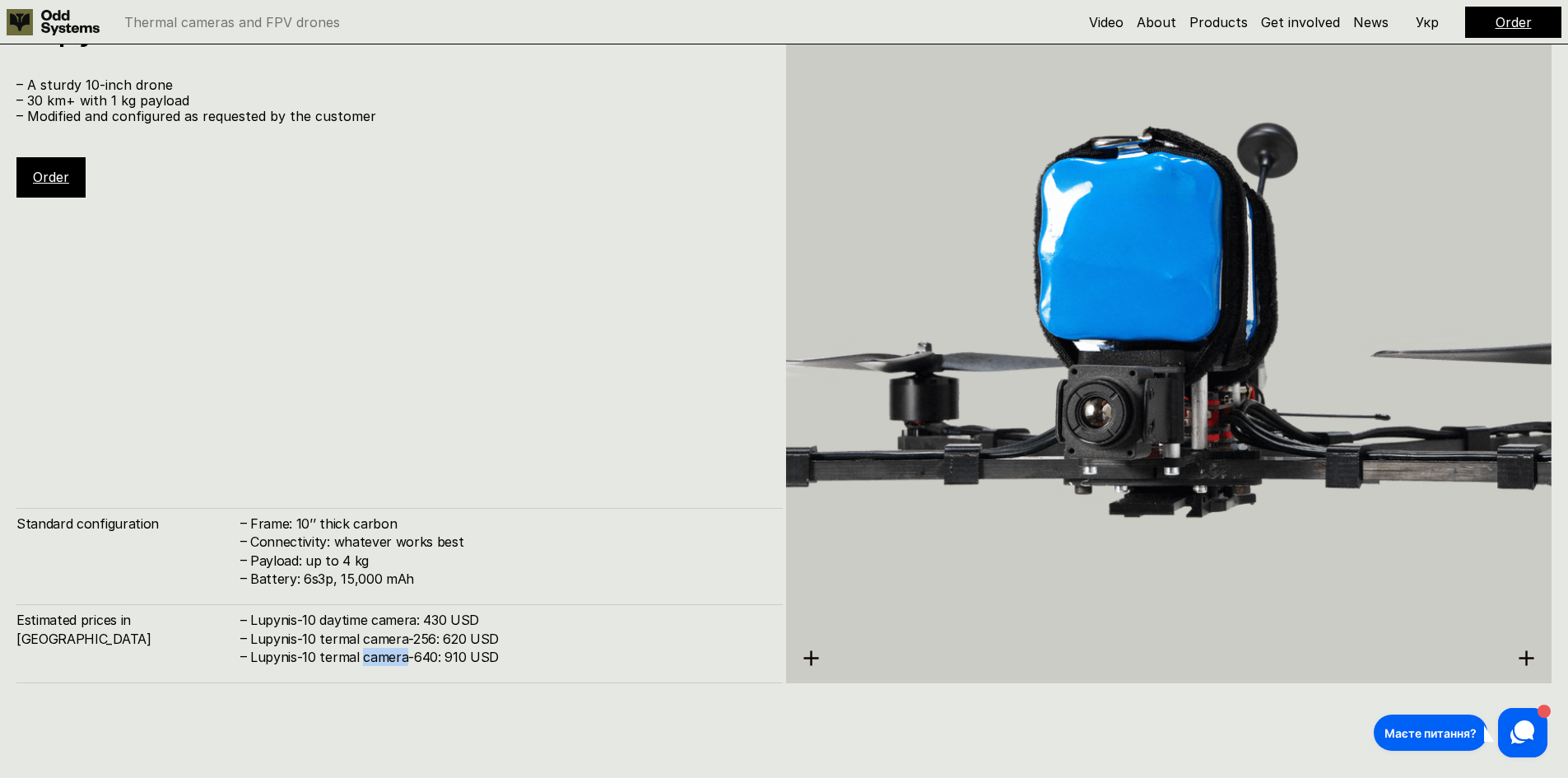
click at [397, 664] on h4 "Lupynis-10 termal camera-640: 910 USD" at bounding box center [508, 657] width 516 height 19
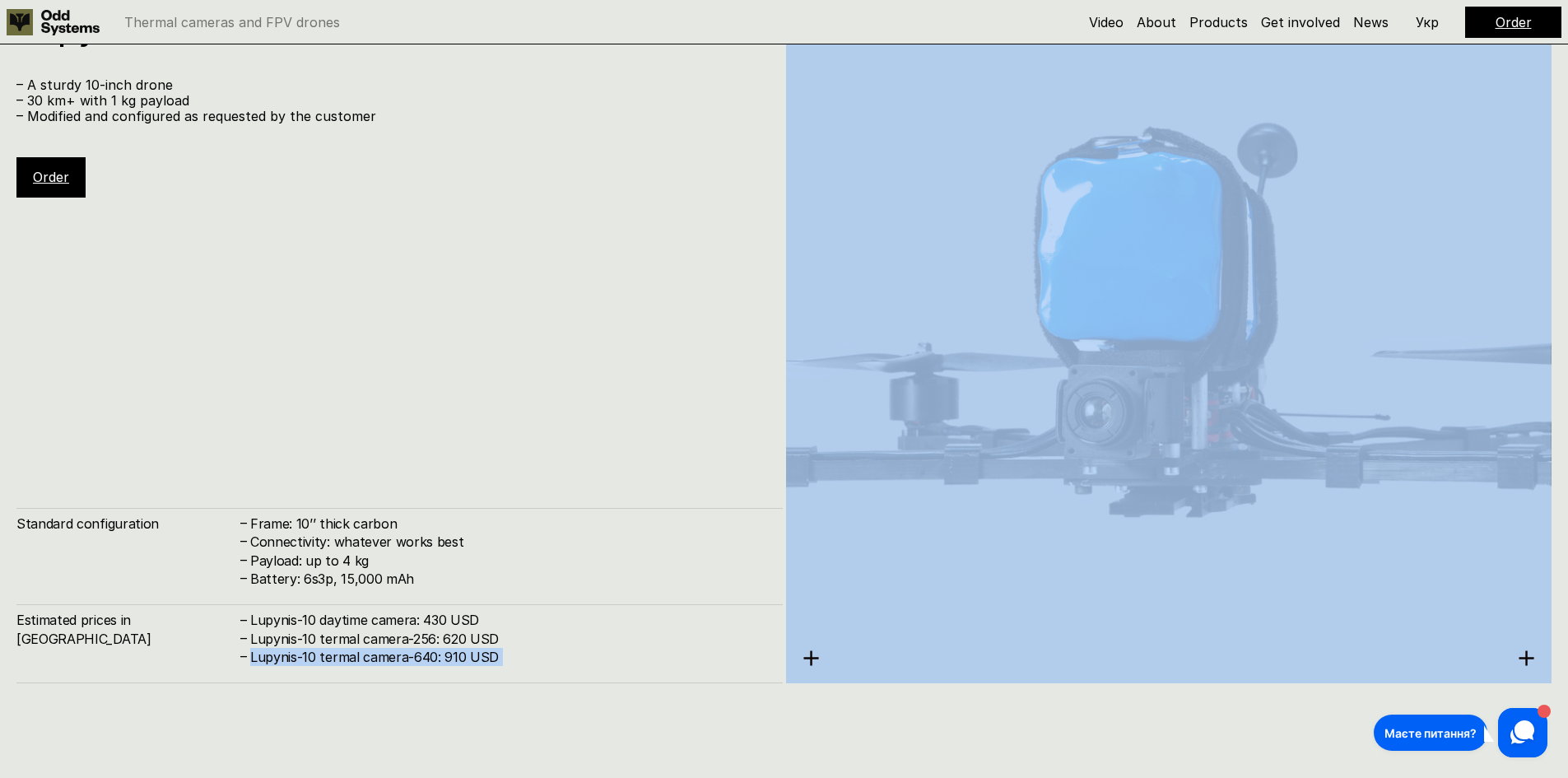
click at [397, 664] on h4 "Lupynis-10 termal camera-640: 910 USD" at bounding box center [508, 657] width 516 height 19
click at [535, 657] on h4 "Lupynis-10 termal camera-640: 910 USD" at bounding box center [508, 657] width 516 height 19
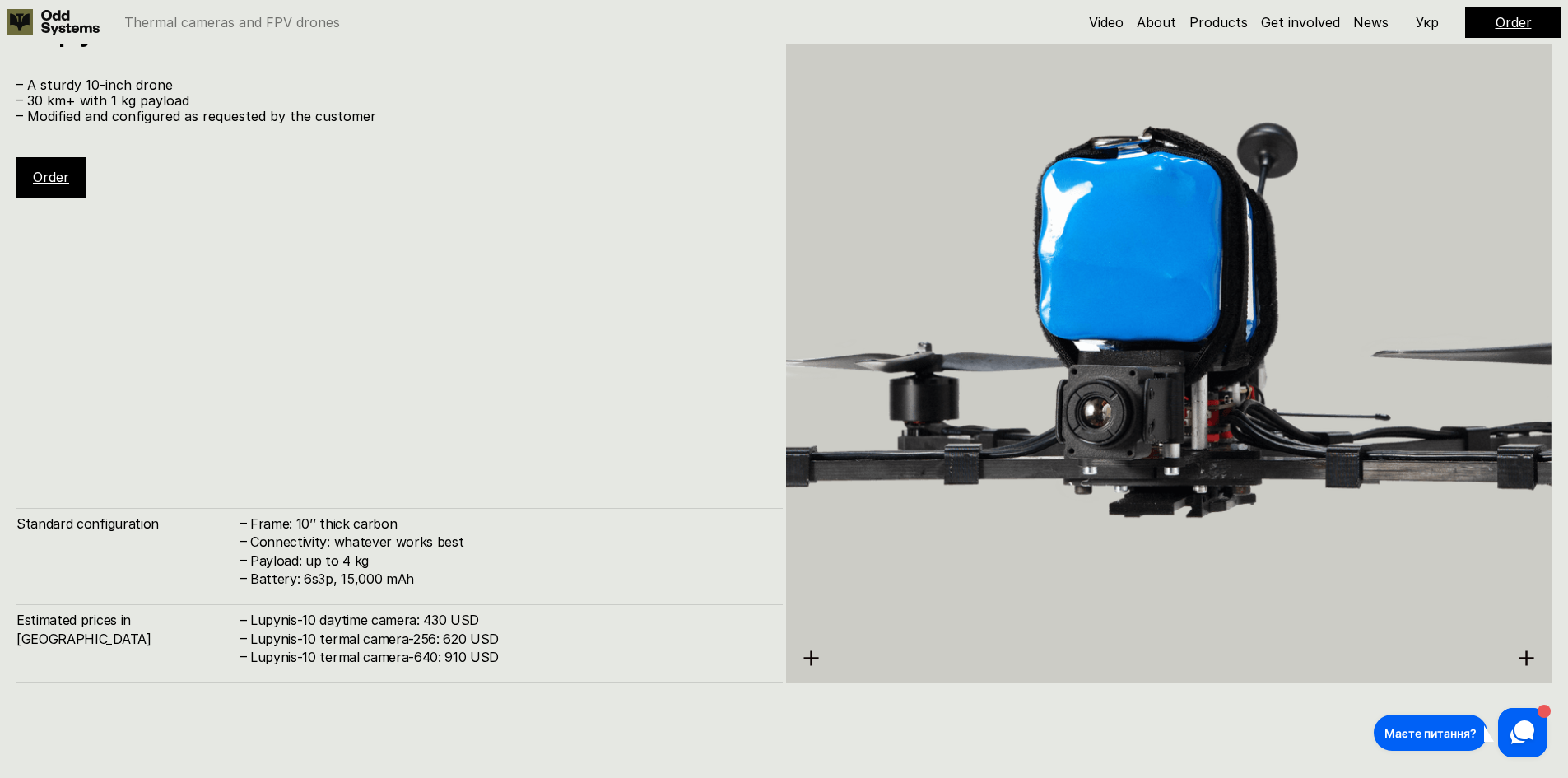
click at [557, 634] on h4 "Lupynis-10 termal camera-256: 620 USD" at bounding box center [508, 639] width 516 height 19
click at [376, 631] on h4 "Lupynis-10 termal camera-256: 620 USD" at bounding box center [508, 639] width 516 height 19
